Goal: Find specific page/section: Find specific page/section

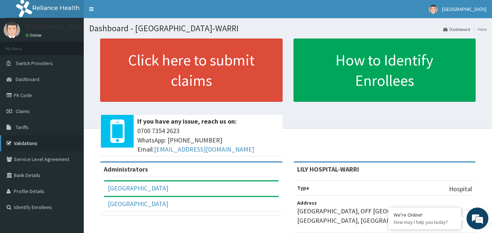
click at [33, 146] on link "Validations" at bounding box center [42, 143] width 84 height 16
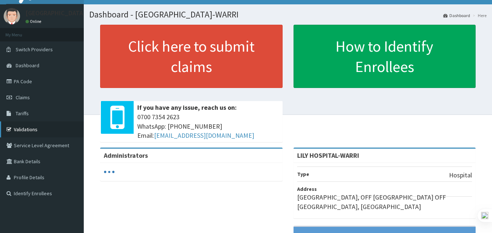
scroll to position [14, 0]
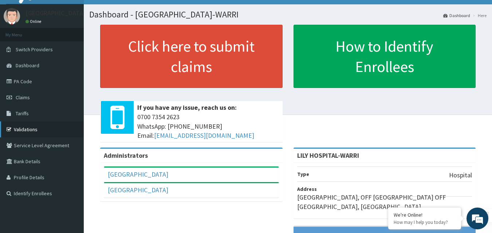
click at [20, 130] on link "Validations" at bounding box center [42, 130] width 84 height 16
